Goal: Task Accomplishment & Management: Use online tool/utility

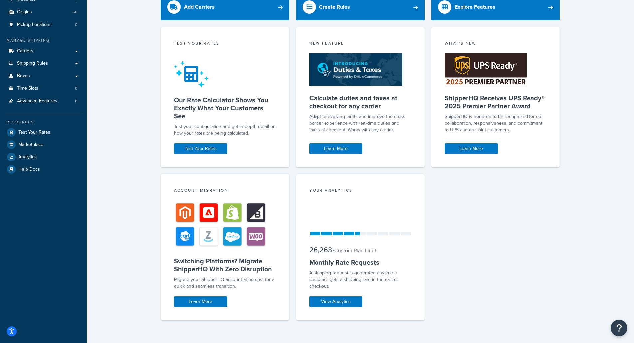
scroll to position [77, 0]
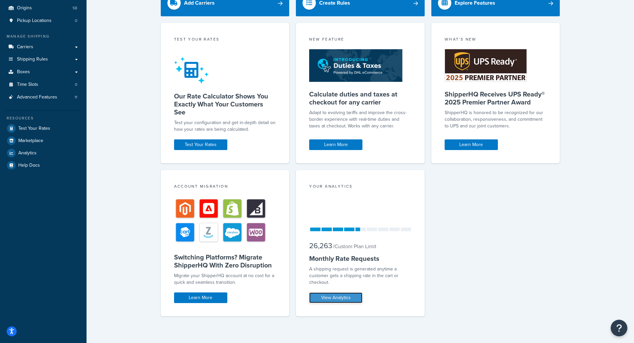
click at [340, 296] on link "View Analytics" at bounding box center [335, 298] width 53 height 11
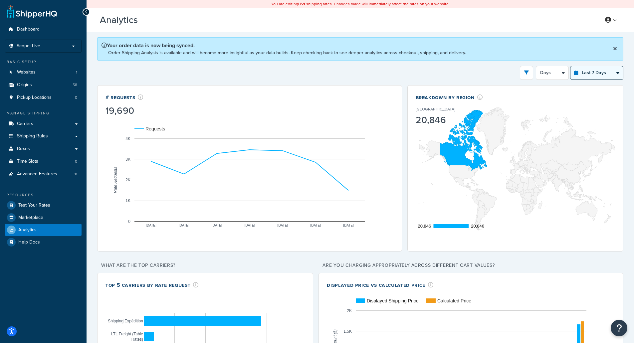
click at [618, 72] on select "Last 24 Hours Last 7 Days Last 30 Days Last 3 Months Last 6 Months Last 12 Mont…" at bounding box center [597, 72] width 53 height 13
select select "last_30_days"
click at [571, 66] on select "Last 24 Hours Last 7 Days Last 30 Days Last 3 Months Last 6 Months Last 12 Mont…" at bounding box center [597, 72] width 53 height 13
select select "5d"
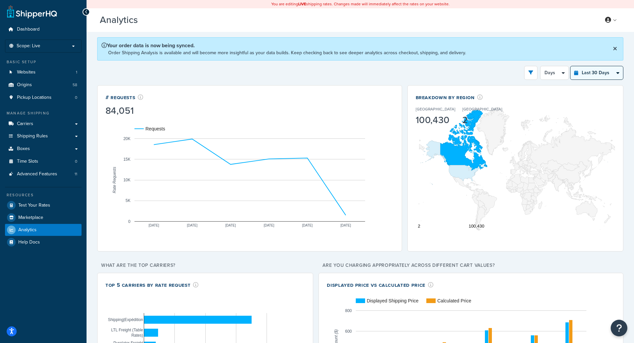
click at [621, 71] on select "Last 24 Hours Last 7 Days Last 30 Days Last 3 Months Last 6 Months Last 12 Mont…" at bounding box center [597, 72] width 53 height 13
select select "last_6_months"
click at [571, 66] on select "Last 24 Hours Last 7 Days Last 30 Days Last 3 Months Last 6 Months Last 12 Mont…" at bounding box center [597, 72] width 53 height 13
select select "1w"
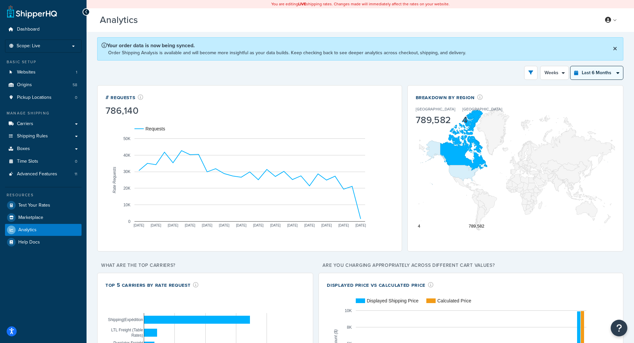
click at [617, 71] on select "Last 24 Hours Last 7 Days Last 30 Days Last 3 Months Last 6 Months Last 12 Mont…" at bounding box center [597, 72] width 53 height 13
select select "last_year"
click at [571, 66] on select "Last 24 Hours Last 7 Days Last 30 Days Last 3 Months Last 6 Months Last 12 Mont…" at bounding box center [597, 72] width 53 height 13
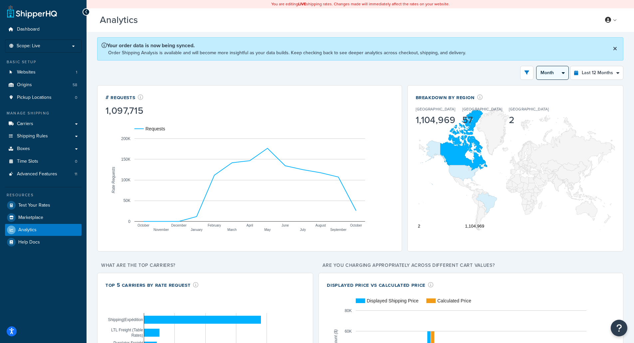
click at [566, 73] on select "Month 2 Weeks" at bounding box center [553, 72] width 32 height 13
select select "2w"
click at [537, 66] on select "Month 2 Weeks" at bounding box center [553, 72] width 32 height 13
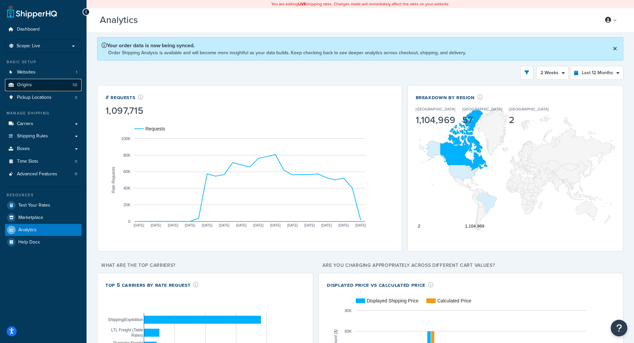
click at [40, 85] on link "Origins 58" at bounding box center [43, 85] width 77 height 12
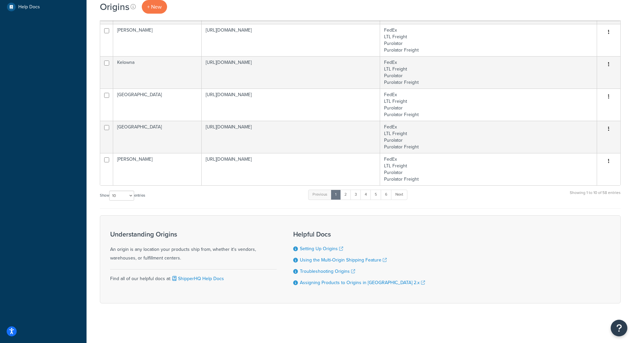
scroll to position [236, 0]
click at [402, 195] on link "Next" at bounding box center [399, 195] width 16 height 10
click at [387, 195] on link "6" at bounding box center [385, 195] width 11 height 10
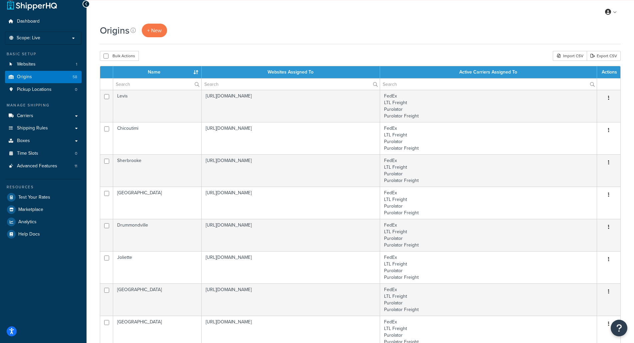
scroll to position [0, 0]
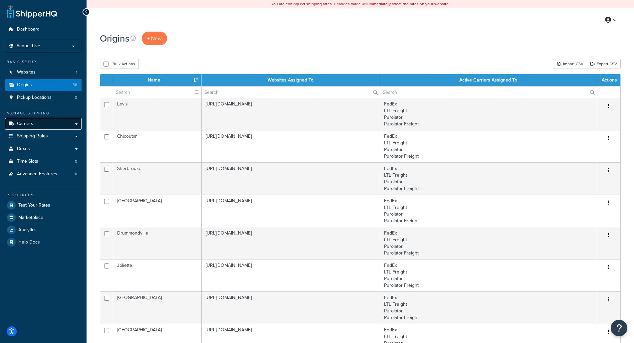
click at [41, 125] on link "Carriers" at bounding box center [43, 124] width 77 height 12
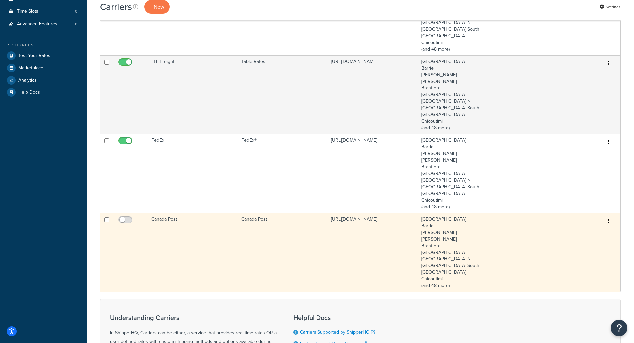
scroll to position [133, 0]
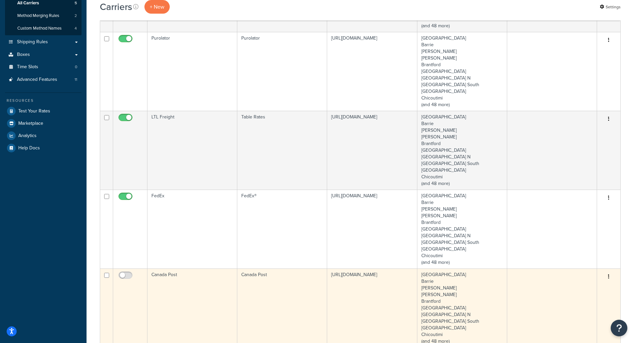
click at [334, 296] on td "[URL][DOMAIN_NAME]" at bounding box center [372, 308] width 90 height 79
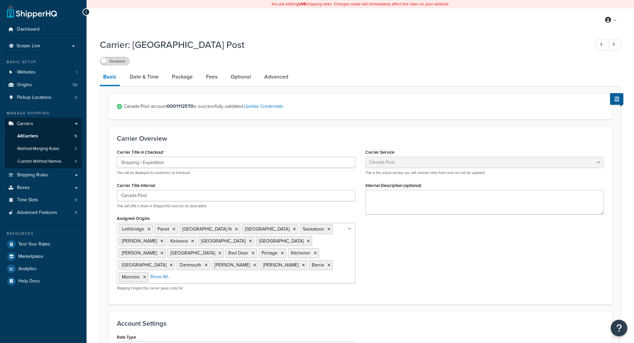
select select "canadaPost"
select select "NEGOTIATED"
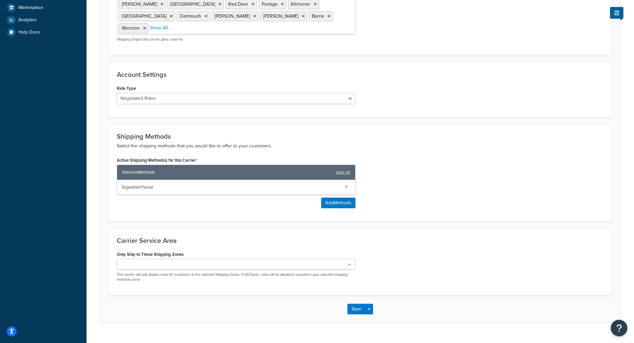
scroll to position [250, 0]
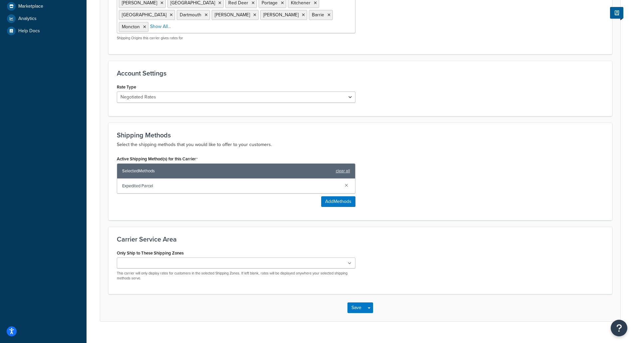
click at [413, 185] on div "Active Shipping Method(s) for this Carrier Selected Methods clear all Expedited…" at bounding box center [360, 183] width 497 height 58
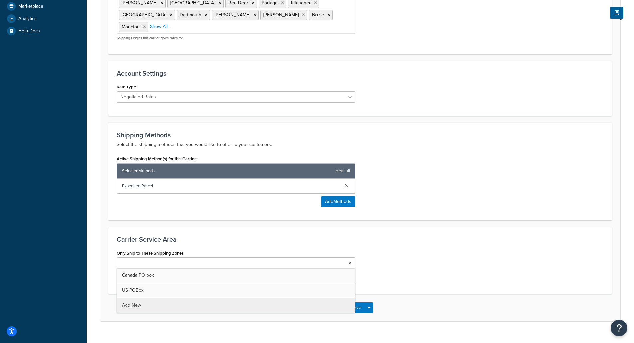
click at [350, 262] on icon at bounding box center [350, 264] width 3 height 4
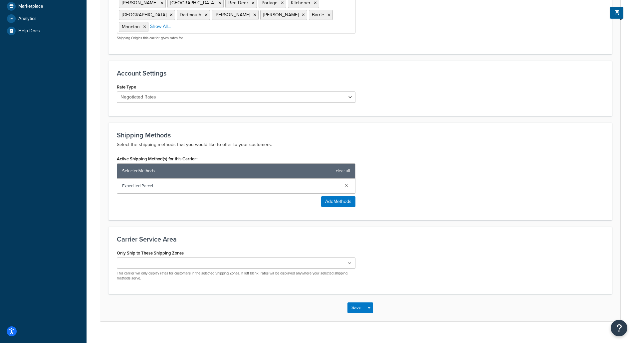
click at [406, 248] on div "Only Ship to These Shipping Zones Canada PO box US POBox Add New This carrier w…" at bounding box center [360, 267] width 497 height 38
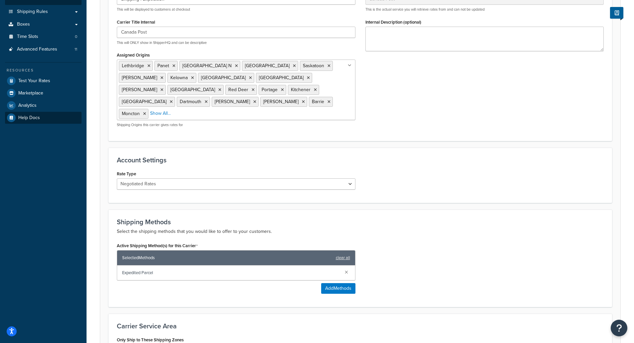
scroll to position [117, 0]
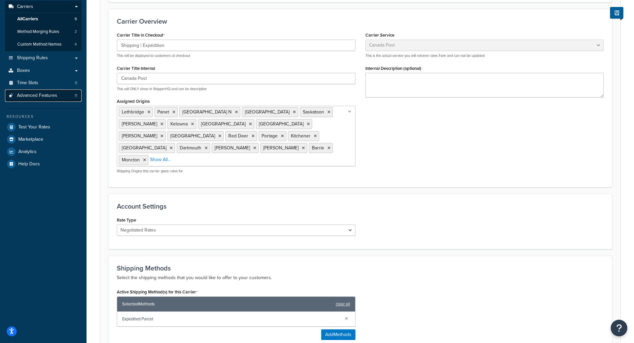
click at [47, 97] on span "Advanced Features" at bounding box center [37, 96] width 40 height 6
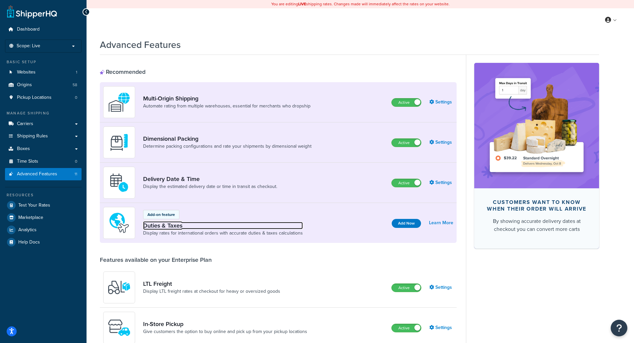
click at [160, 229] on link "Duties & Taxes" at bounding box center [223, 225] width 160 height 7
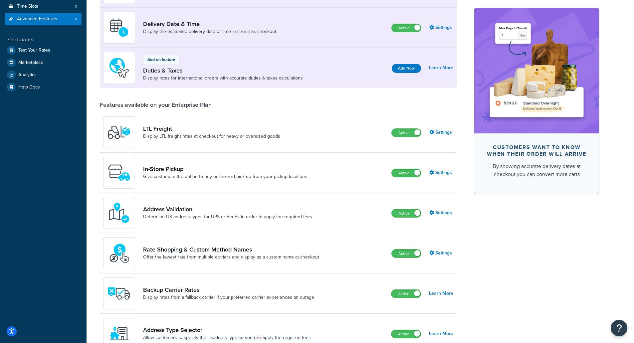
scroll to position [154, 0]
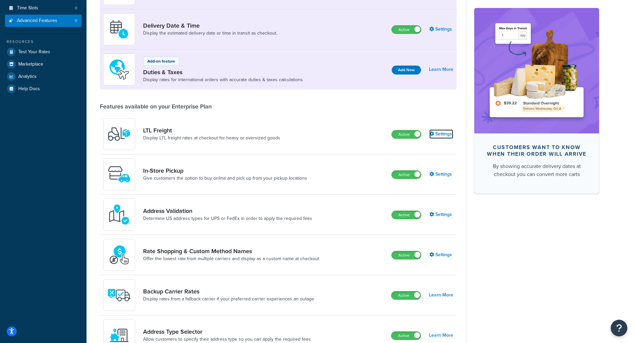
click at [446, 136] on link "Settings" at bounding box center [442, 134] width 24 height 9
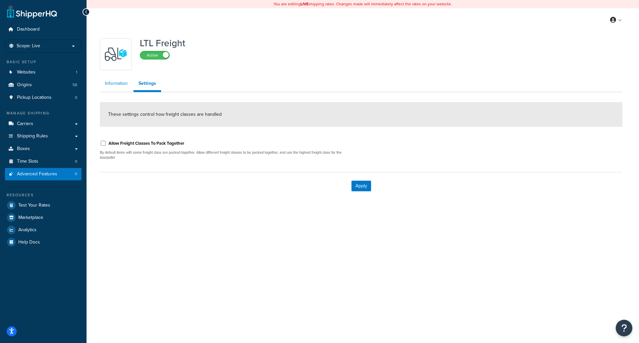
click at [116, 87] on link "Information" at bounding box center [116, 83] width 33 height 13
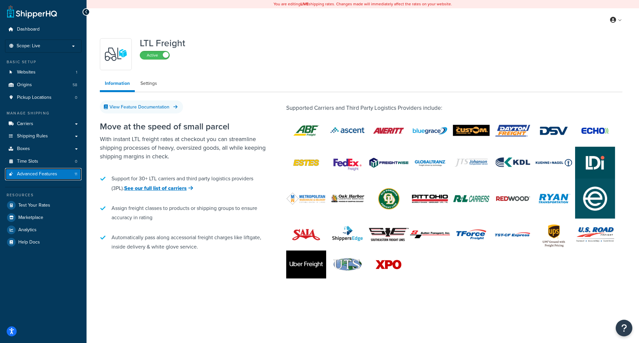
click at [36, 174] on span "Advanced Features" at bounding box center [37, 175] width 40 height 6
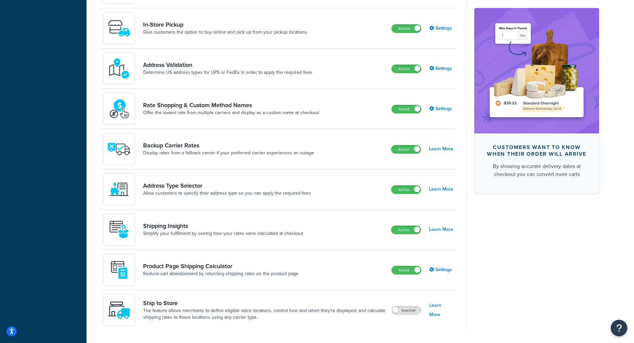
scroll to position [320, 0]
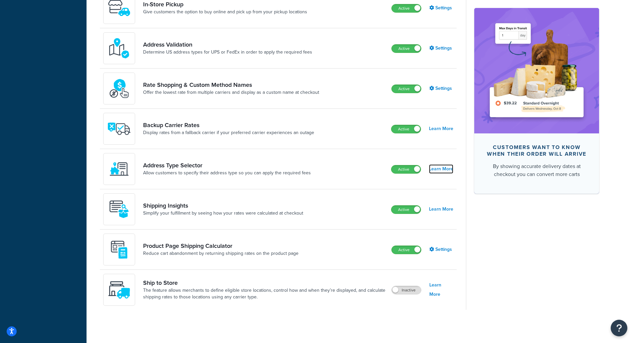
click at [441, 168] on link "Learn More" at bounding box center [441, 169] width 24 height 9
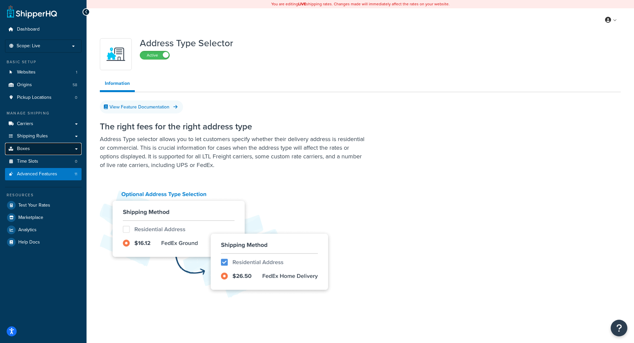
click at [25, 147] on span "Boxes" at bounding box center [23, 149] width 13 height 6
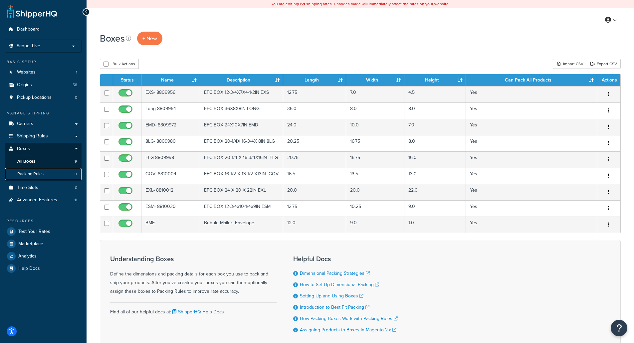
click at [25, 173] on span "Packing Rules" at bounding box center [30, 175] width 26 height 6
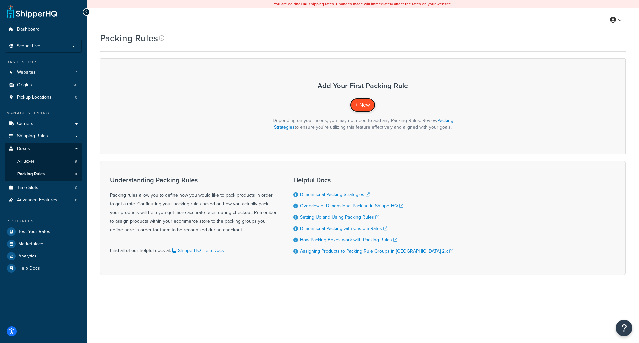
click at [365, 101] on span "+ New" at bounding box center [363, 105] width 15 height 8
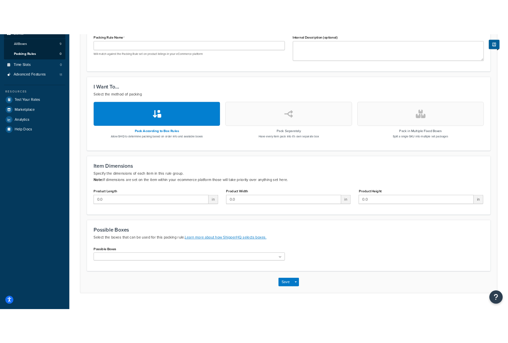
scroll to position [163, 0]
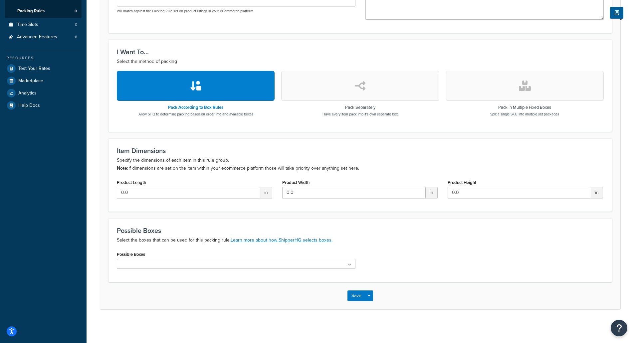
click at [349, 266] on icon at bounding box center [350, 265] width 4 height 4
click at [403, 254] on div "Possible Boxes No results found" at bounding box center [360, 262] width 497 height 24
click at [281, 238] on link "Learn more about how ShipperHQ selects boxes." at bounding box center [282, 240] width 102 height 7
